Goal: Book appointment/travel/reservation

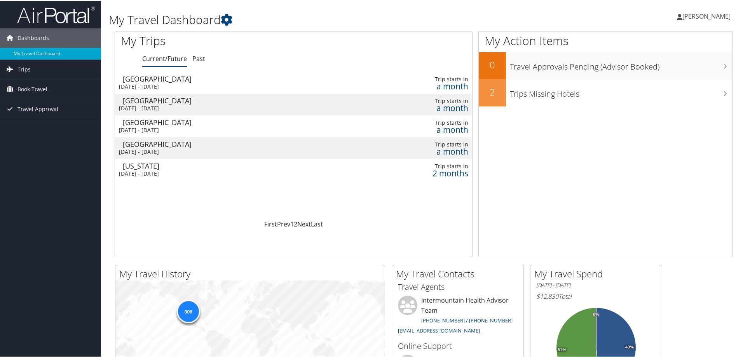
click at [134, 126] on div "Thu 25 Sep 2025 - Fri 26 Sep 2025" at bounding box center [227, 129] width 217 height 7
click at [31, 87] on span "Book Travel" at bounding box center [32, 88] width 30 height 19
click at [44, 124] on link "Book/Manage Online Trips" at bounding box center [50, 128] width 101 height 12
click at [48, 128] on link "Book/Manage Online Trips" at bounding box center [50, 128] width 101 height 12
